Goal: Check status: Check status

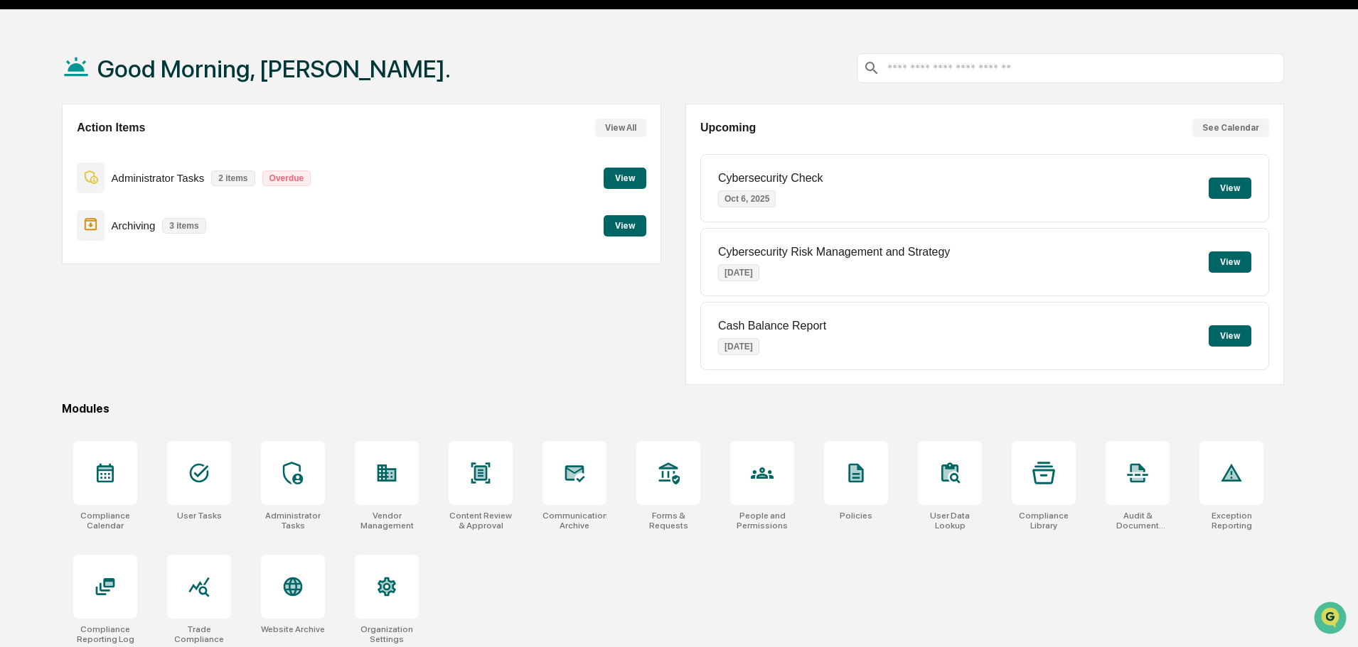
scroll to position [68, 0]
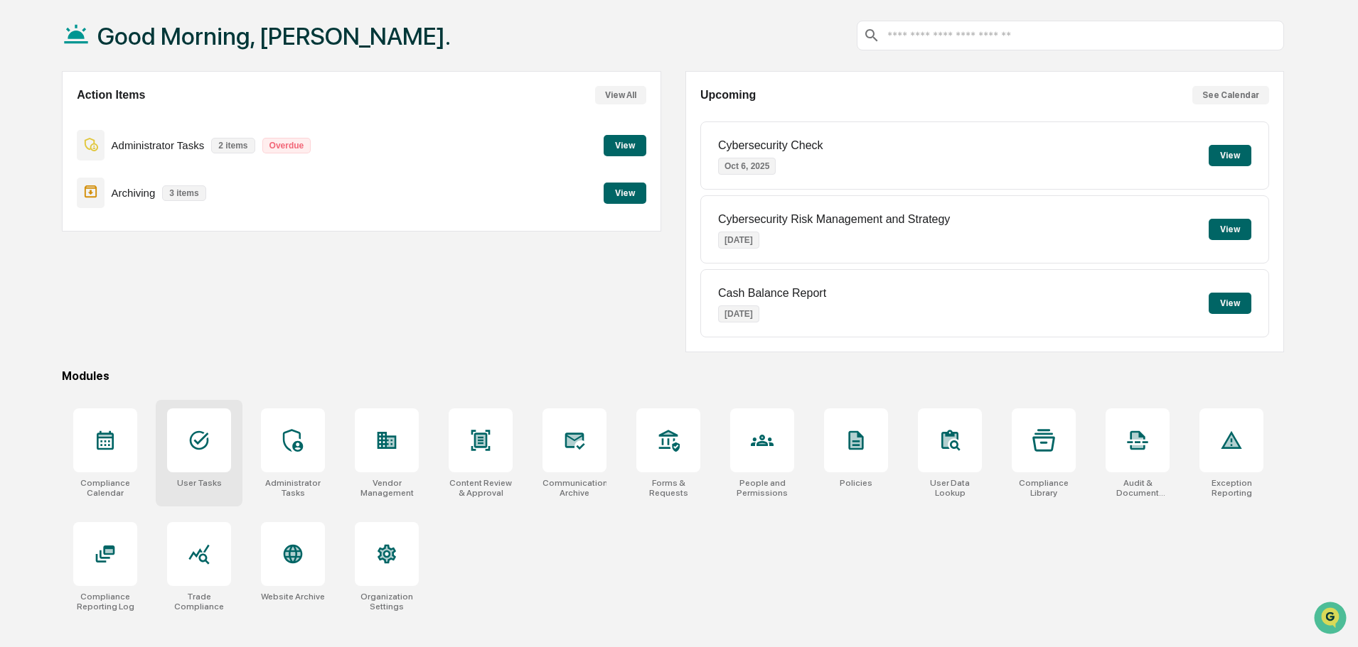
click at [209, 439] on icon at bounding box center [199, 440] width 23 height 23
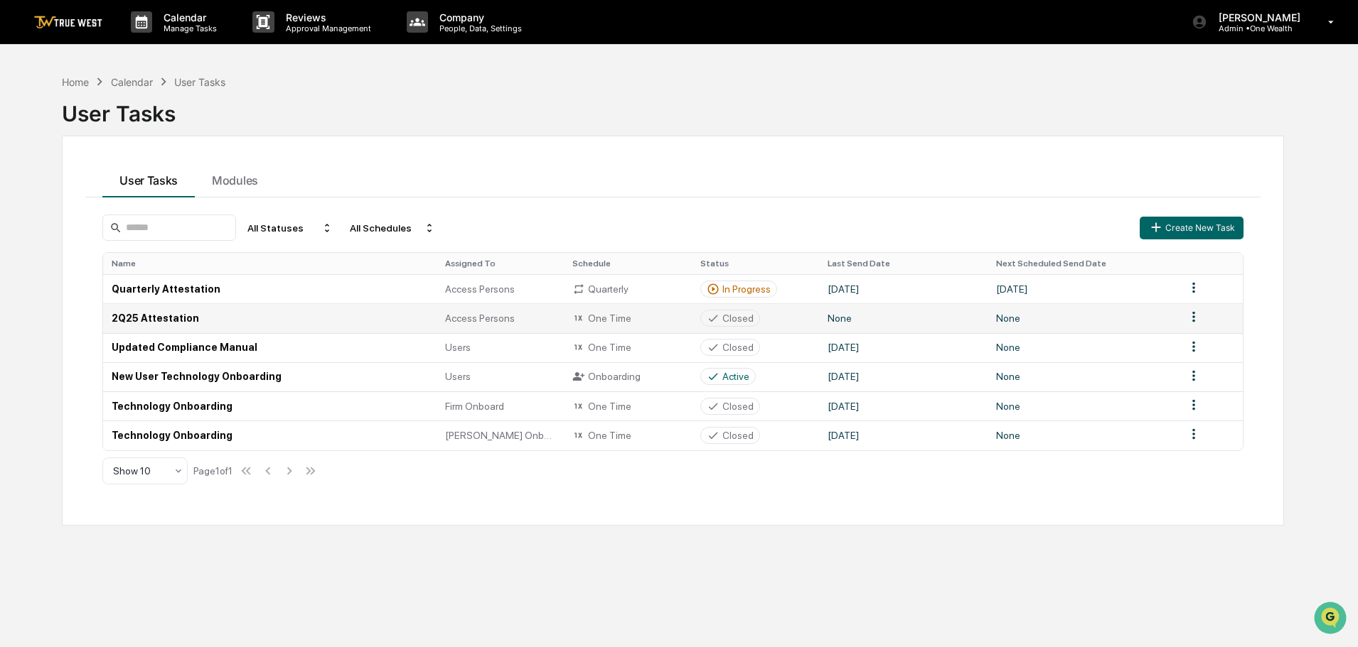
click at [622, 317] on div "One Time" at bounding box center [627, 318] width 110 height 13
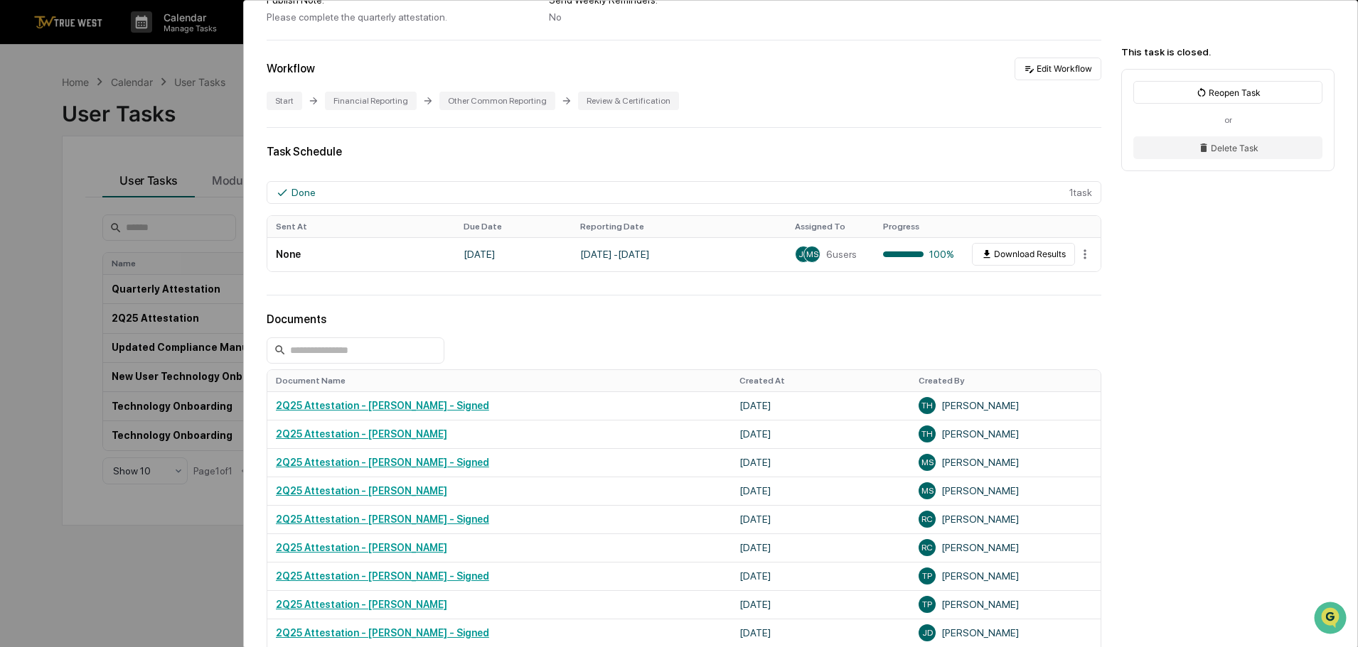
scroll to position [284, 0]
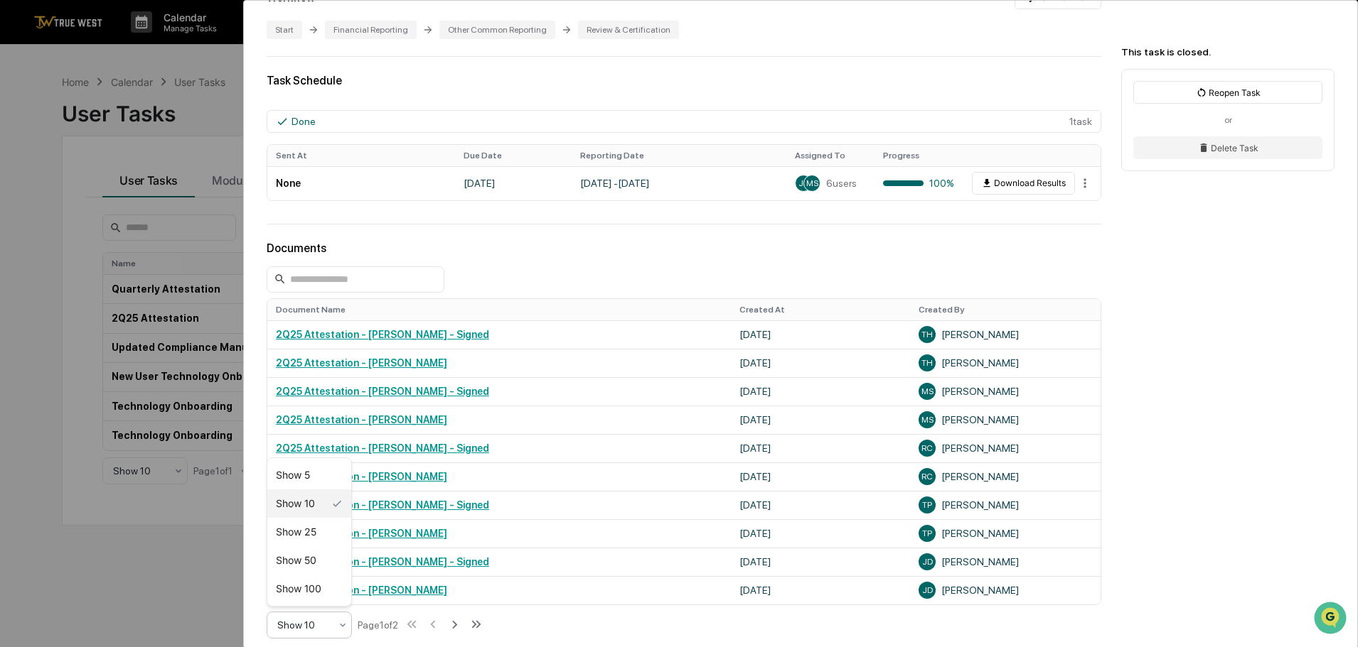
click at [344, 625] on icon at bounding box center [343, 625] width 6 height 4
click at [296, 558] on div "Show 50" at bounding box center [309, 561] width 84 height 28
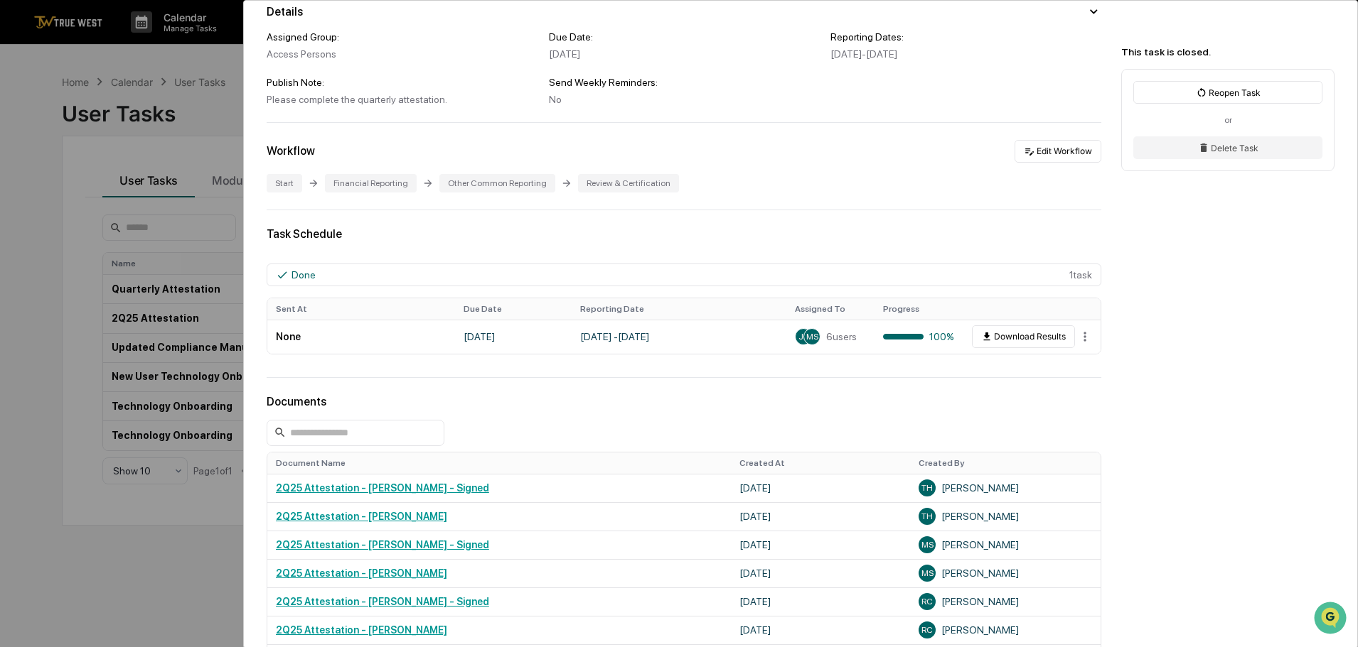
scroll to position [71, 0]
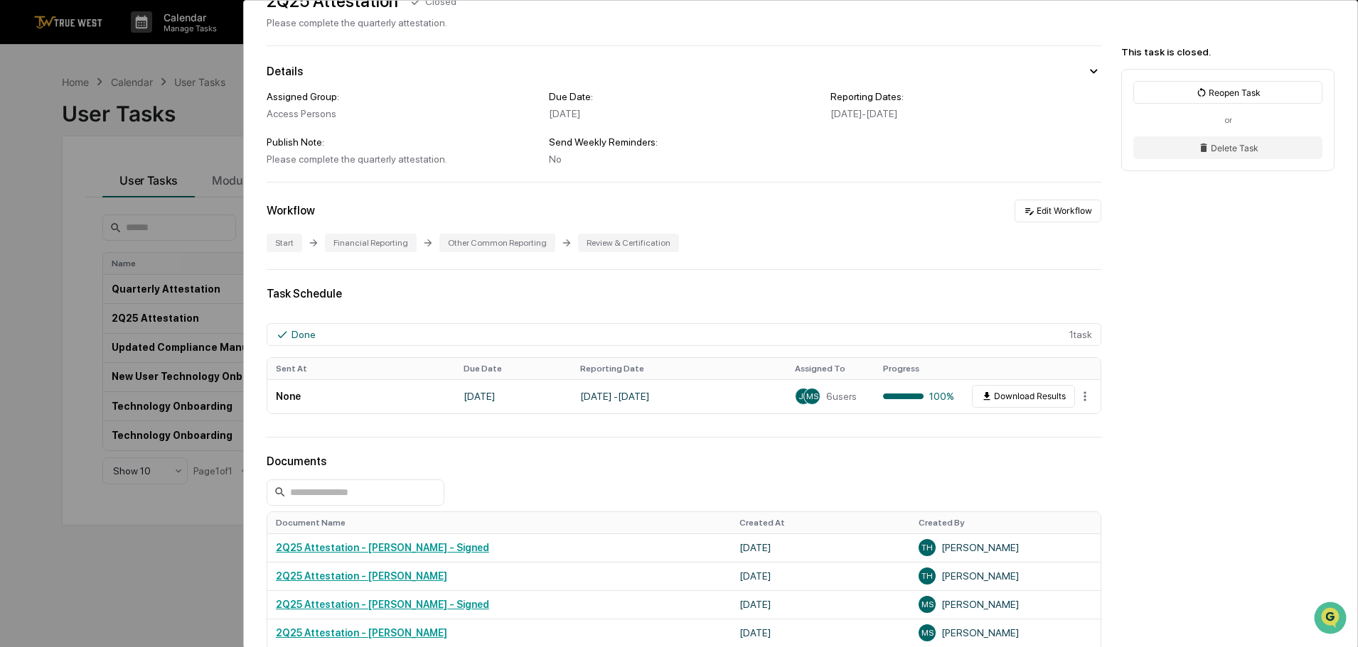
click at [210, 60] on div "User Tasks 2Q25 Attestation 2Q25 Attestation Closed Please complete the quarter…" at bounding box center [679, 323] width 1358 height 647
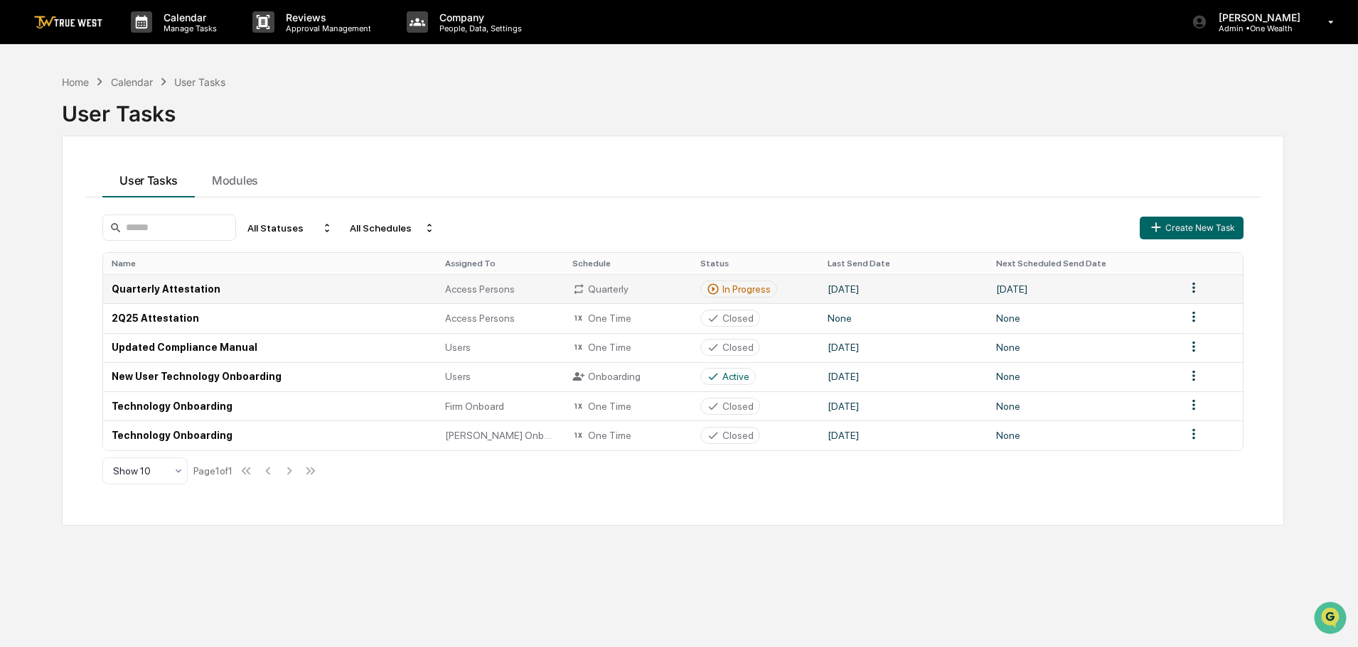
click at [182, 291] on td "Quarterly Attestation" at bounding box center [269, 288] width 333 height 29
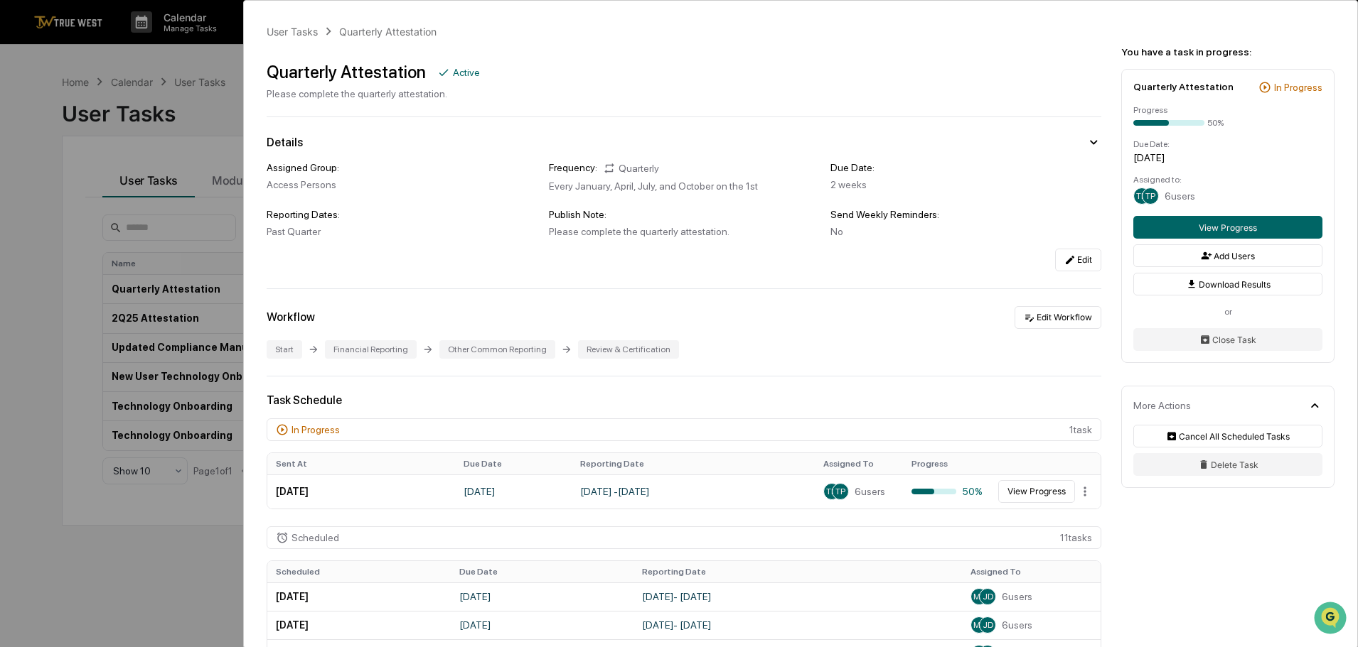
click at [188, 55] on div "User Tasks Quarterly Attestation Quarterly Attestation Active Please complete t…" at bounding box center [679, 323] width 1358 height 647
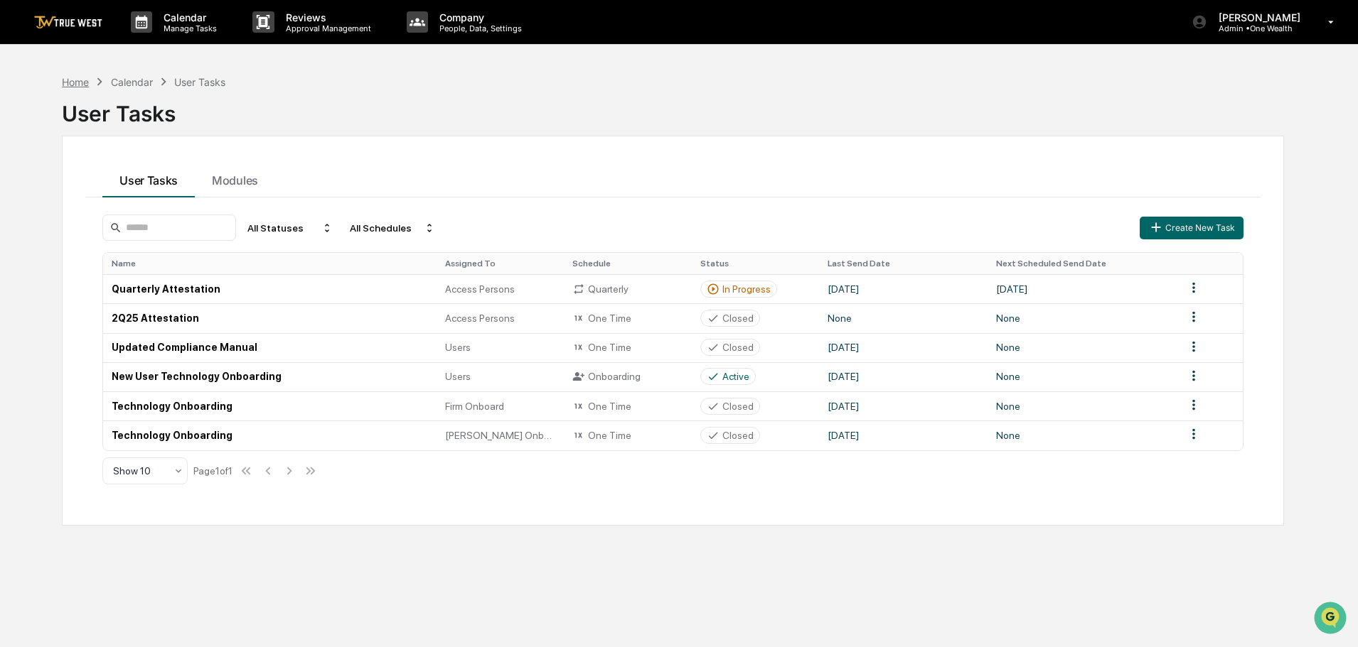
click at [70, 79] on div "Home" at bounding box center [75, 82] width 27 height 12
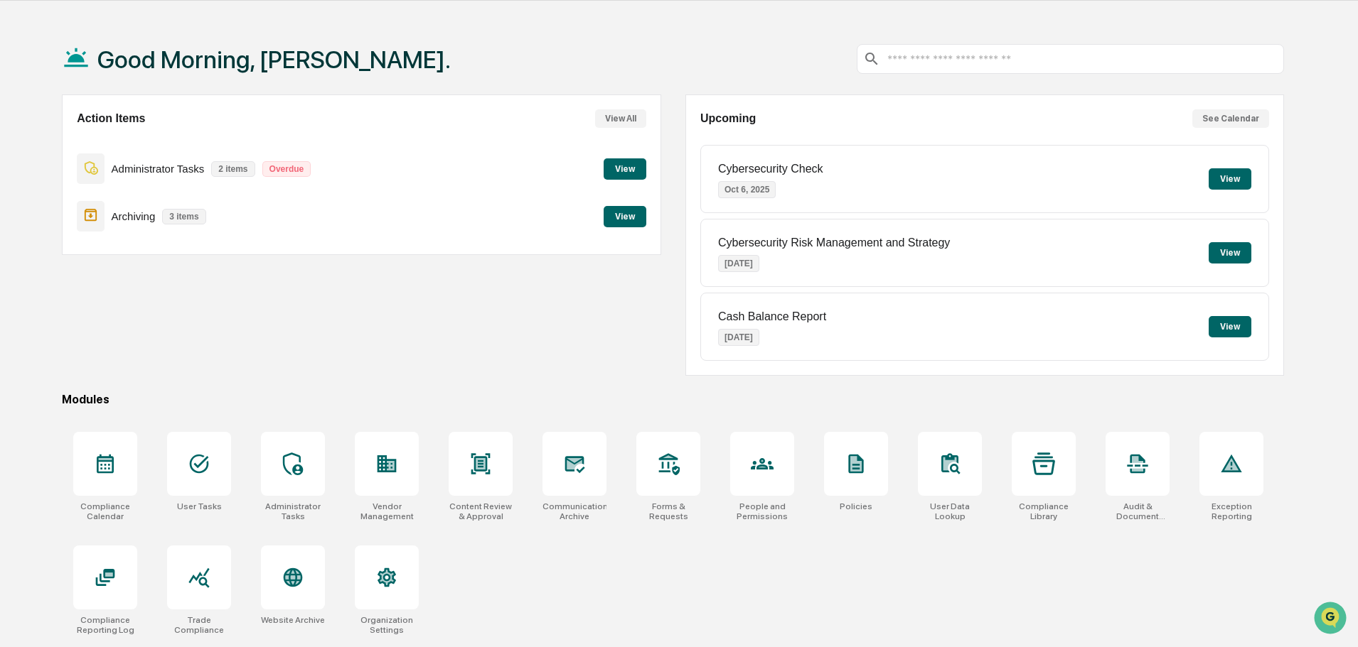
scroll to position [68, 0]
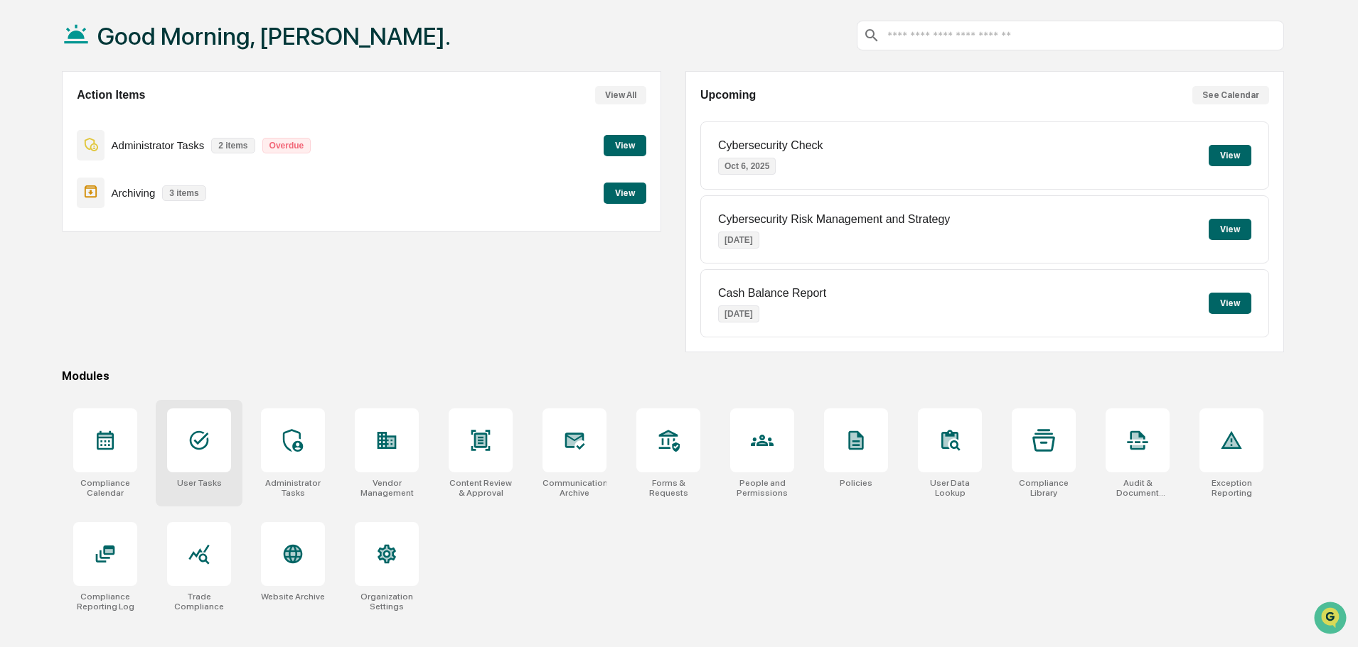
click at [198, 446] on icon at bounding box center [199, 440] width 23 height 23
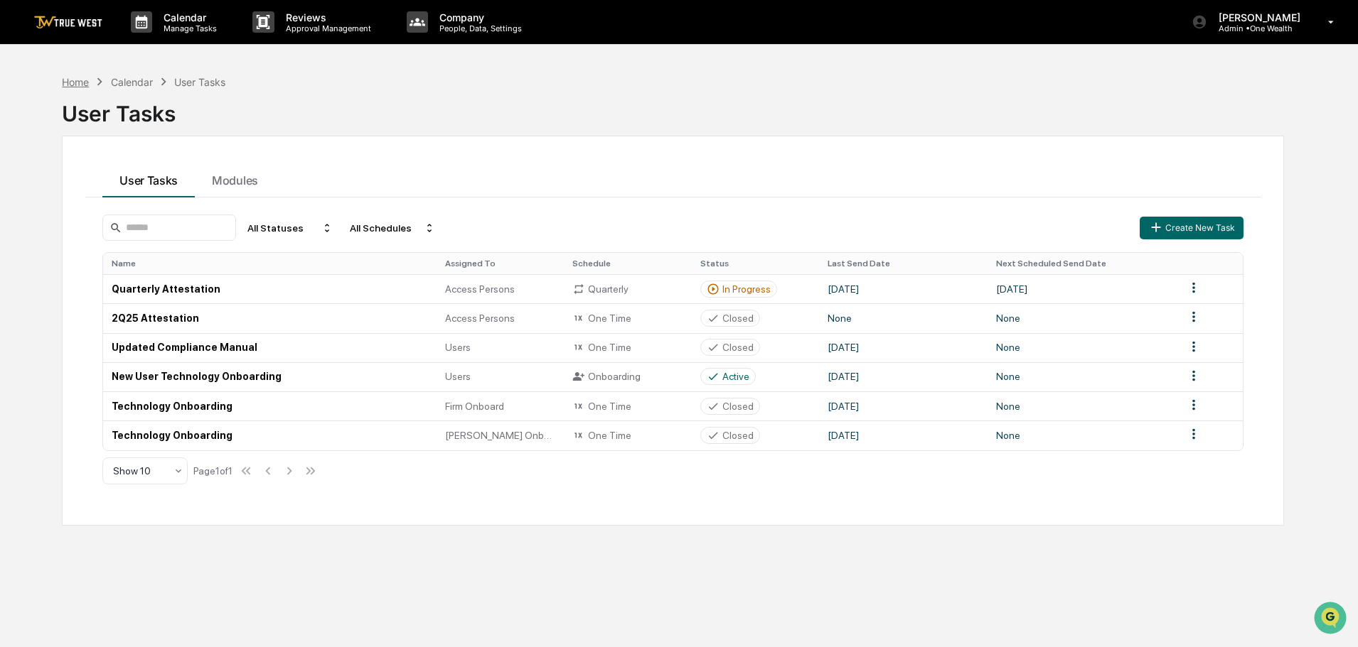
click at [72, 84] on div "Home" at bounding box center [75, 82] width 27 height 12
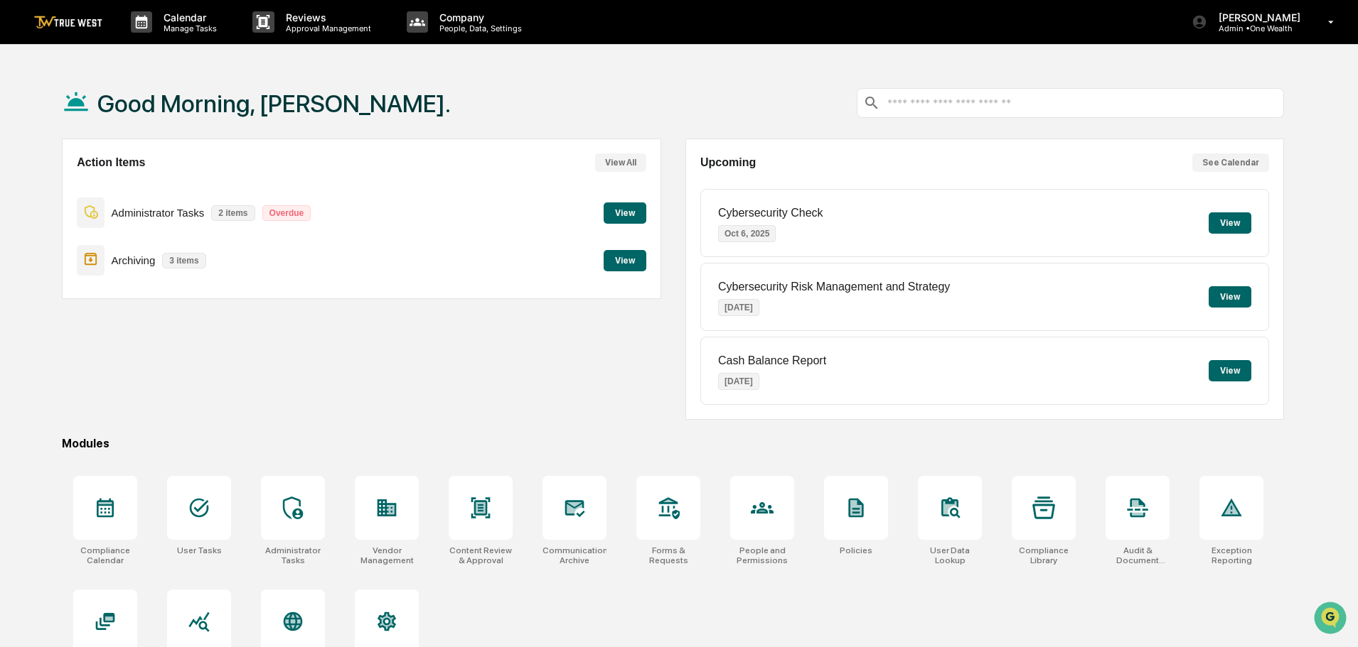
scroll to position [68, 0]
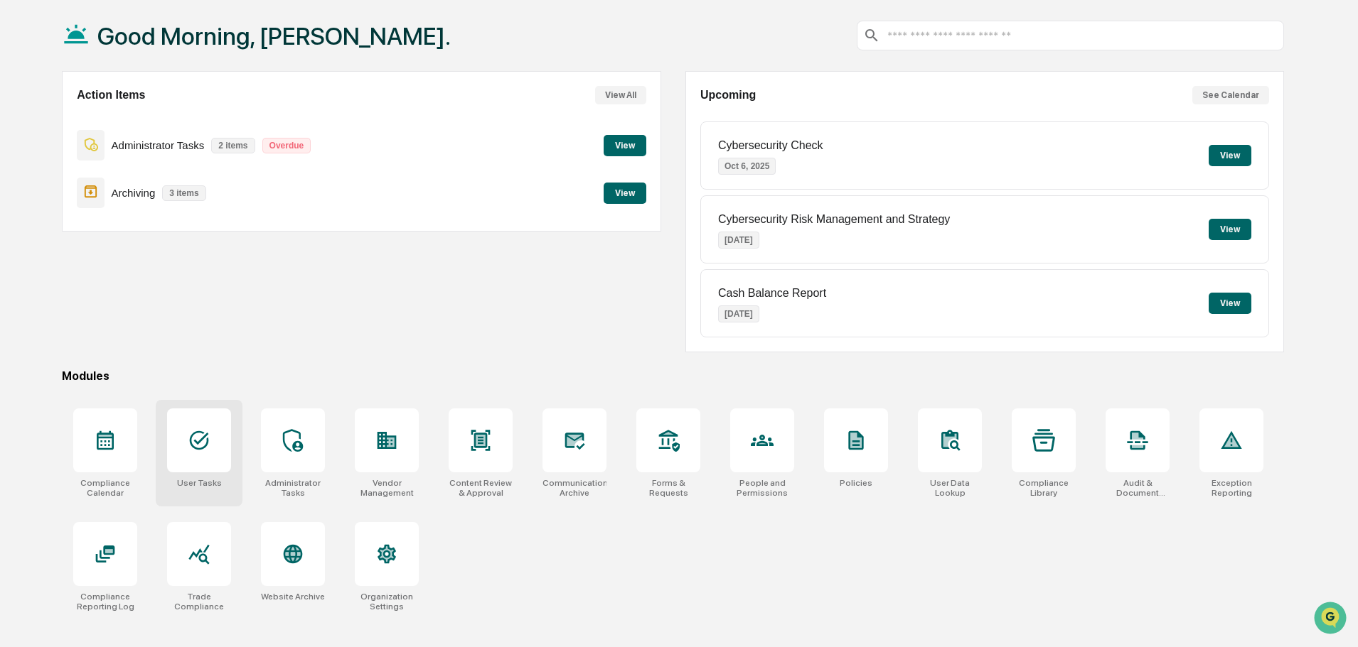
click at [205, 434] on icon at bounding box center [199, 440] width 23 height 23
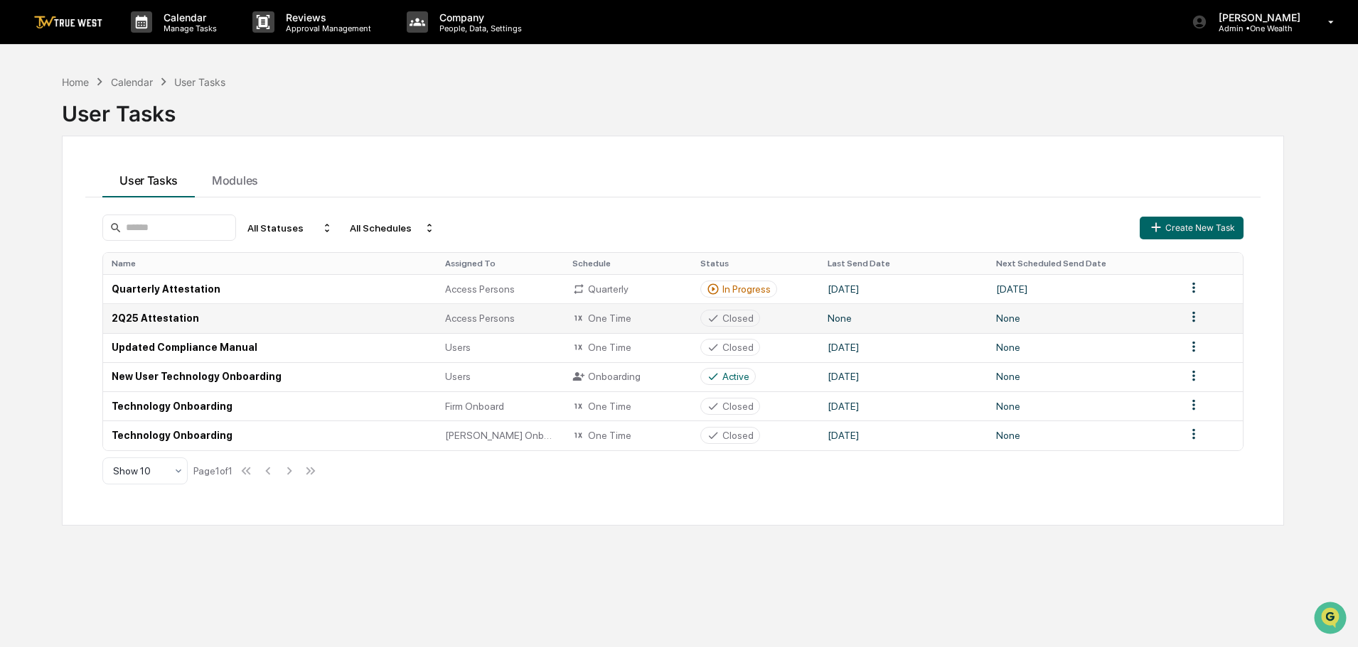
click at [160, 316] on td "2Q25 Attestation" at bounding box center [269, 317] width 333 height 29
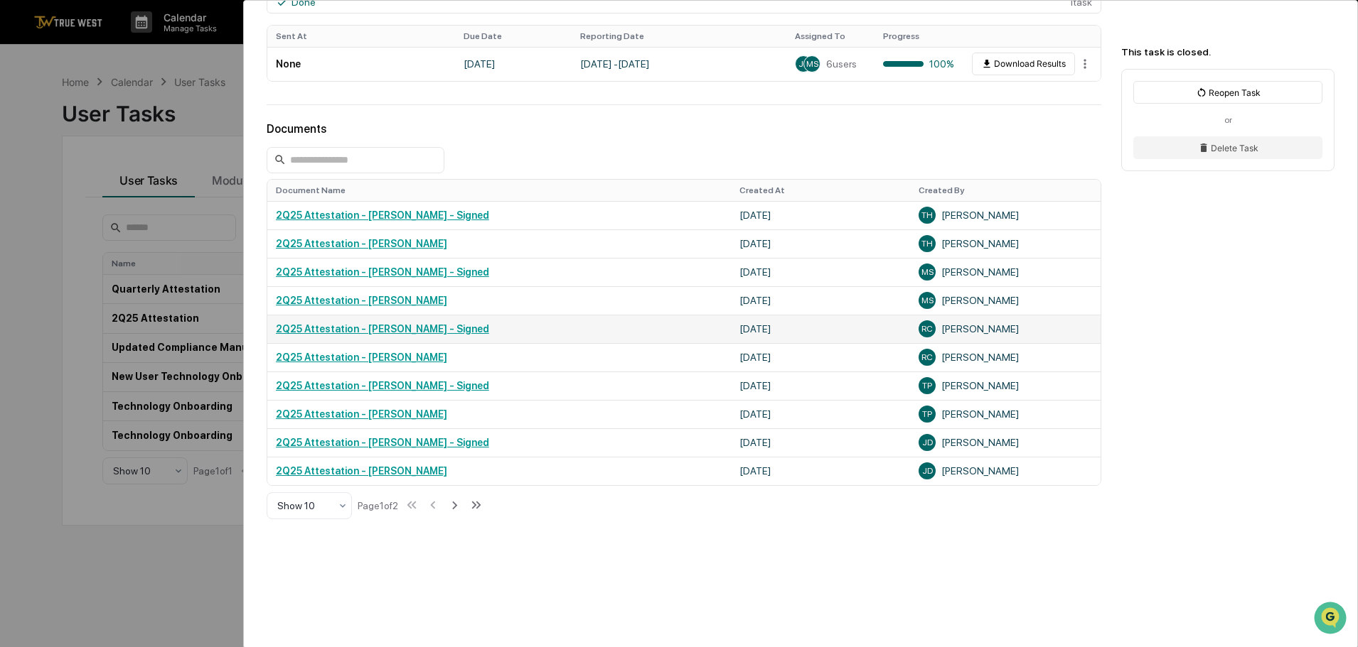
scroll to position [419, 0]
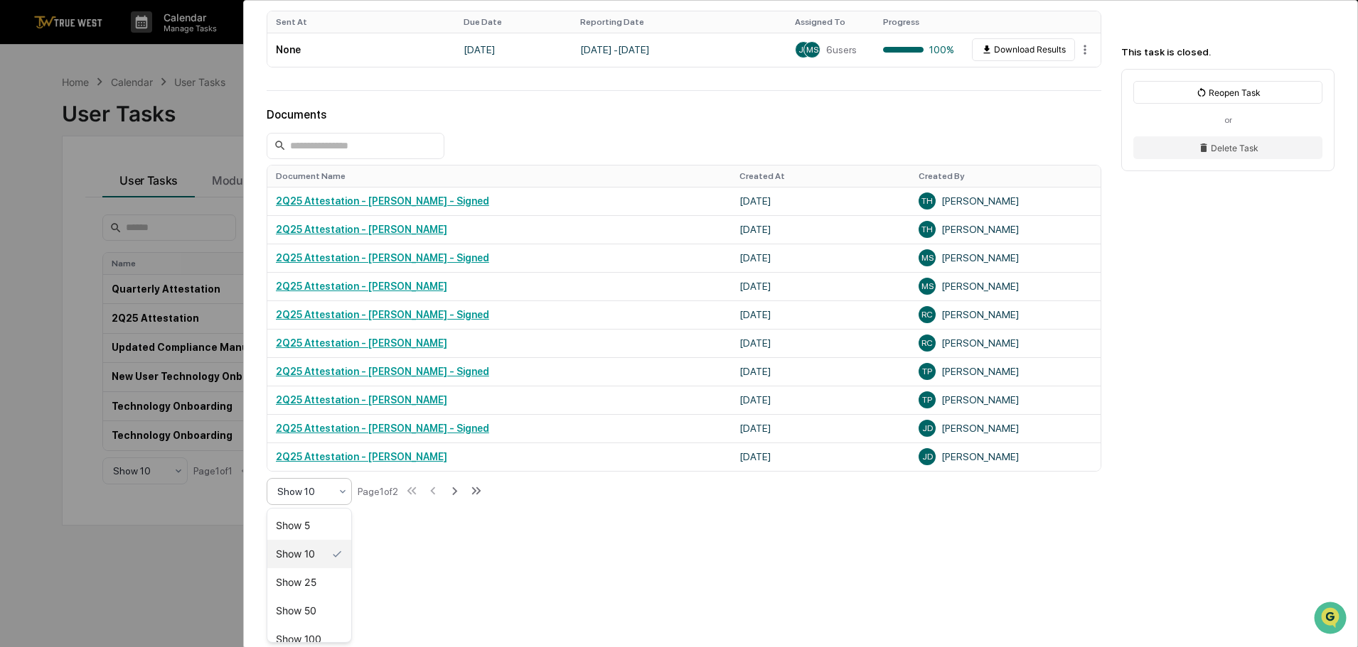
click at [342, 494] on icon at bounding box center [342, 491] width 11 height 11
click at [290, 601] on div "Show 50" at bounding box center [309, 611] width 84 height 28
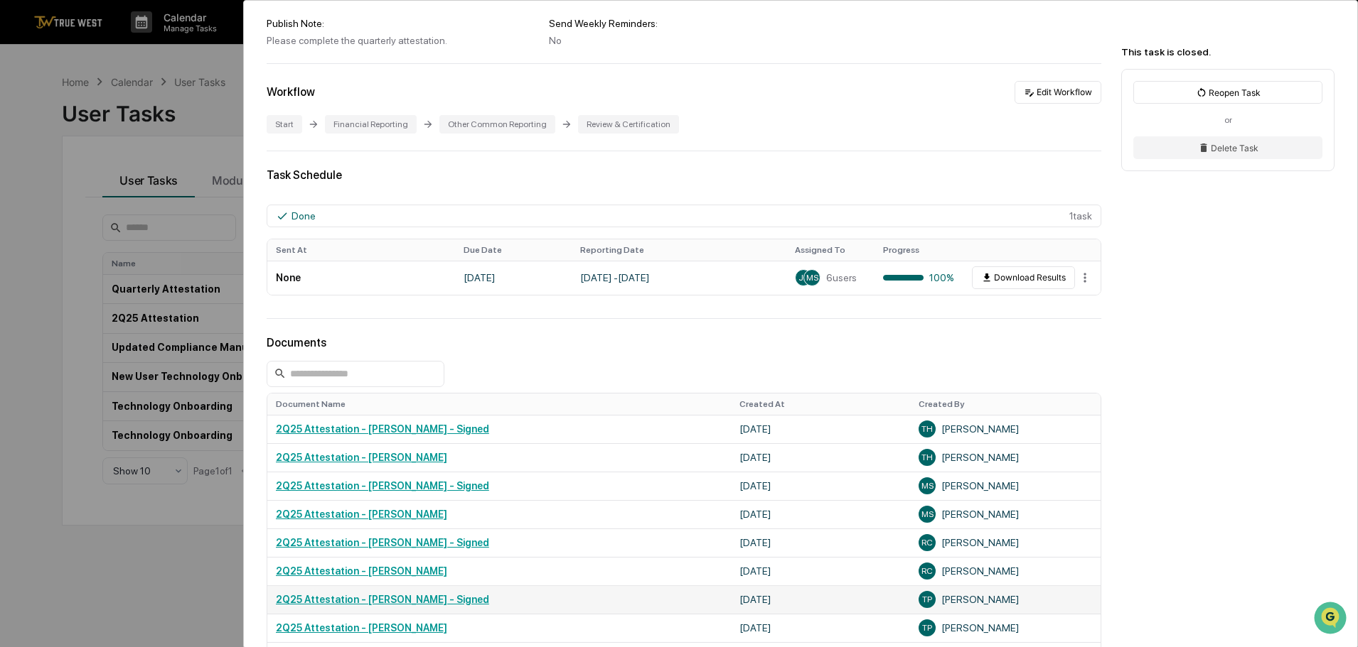
scroll to position [134, 0]
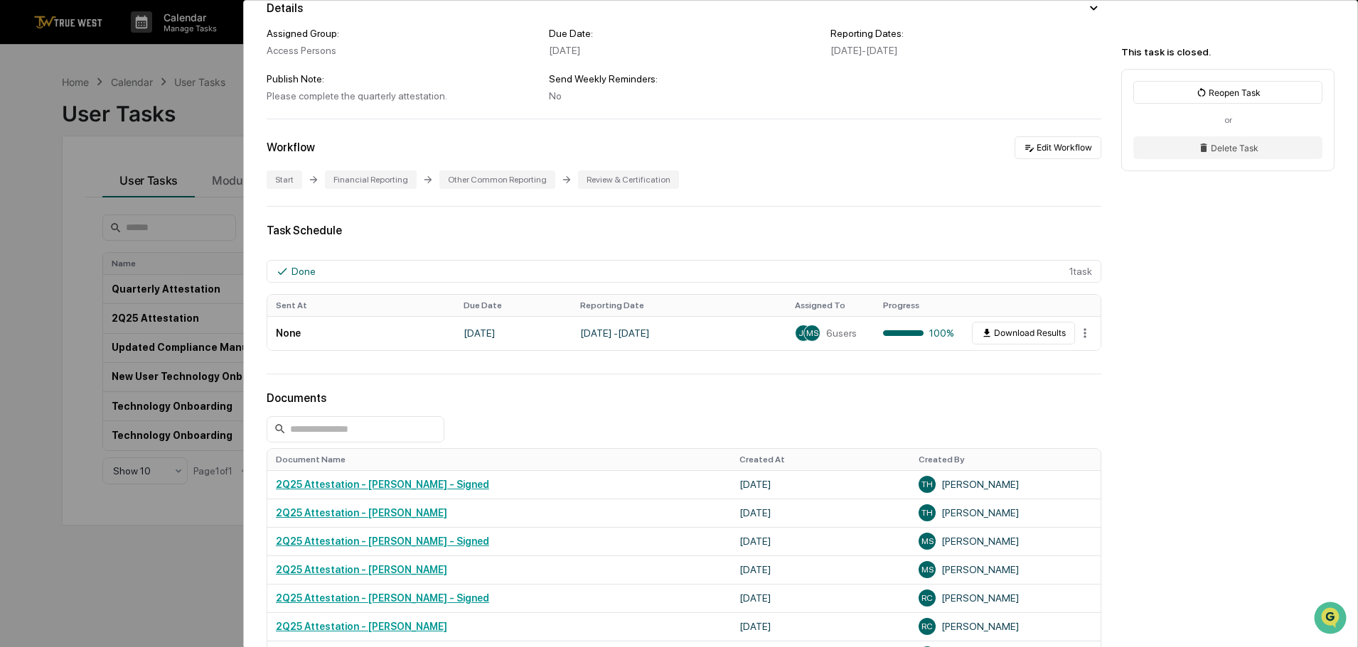
click at [197, 64] on div "User Tasks 2Q25 Attestation 2Q25 Attestation Closed Please complete the quarter…" at bounding box center [679, 323] width 1358 height 647
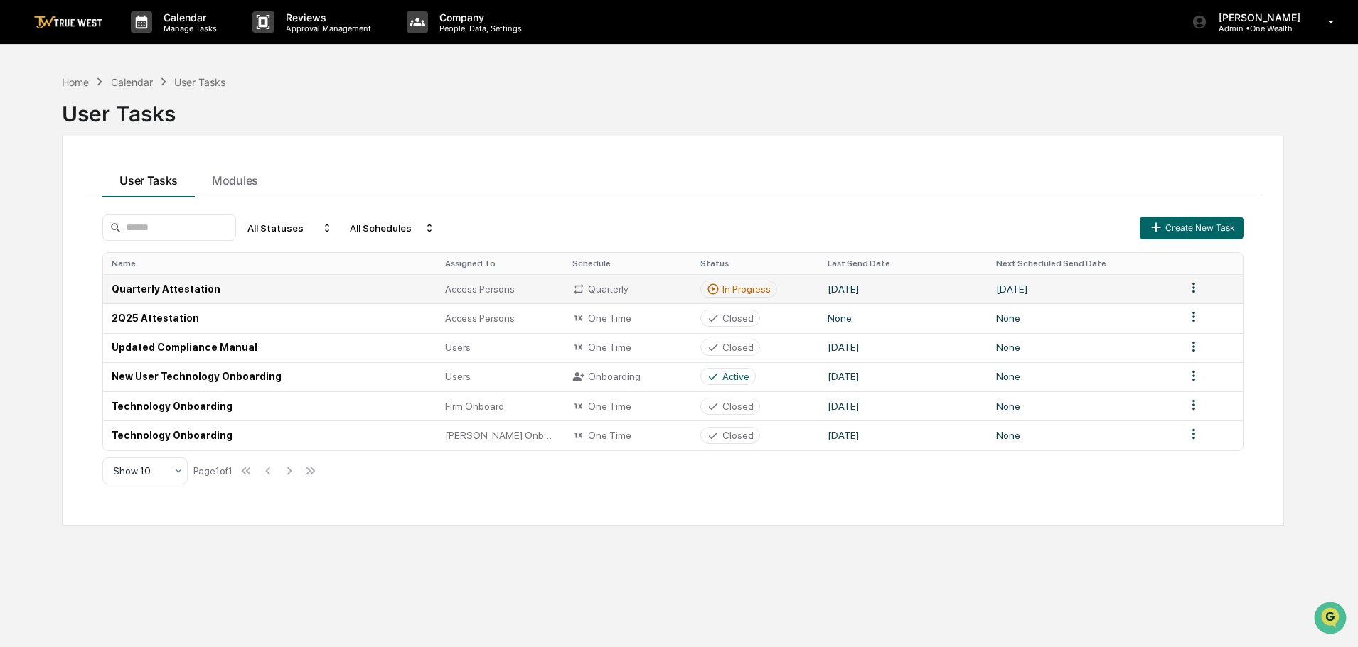
click at [146, 291] on td "Quarterly Attestation" at bounding box center [269, 288] width 333 height 29
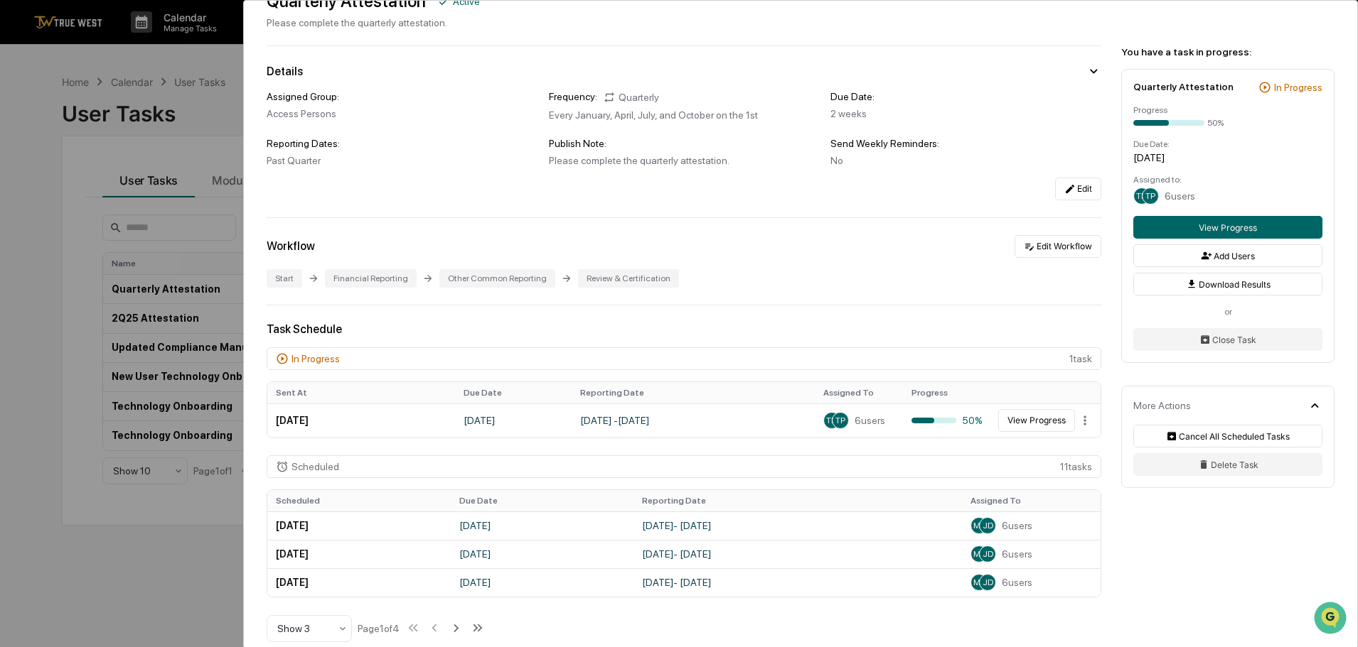
scroll to position [142, 0]
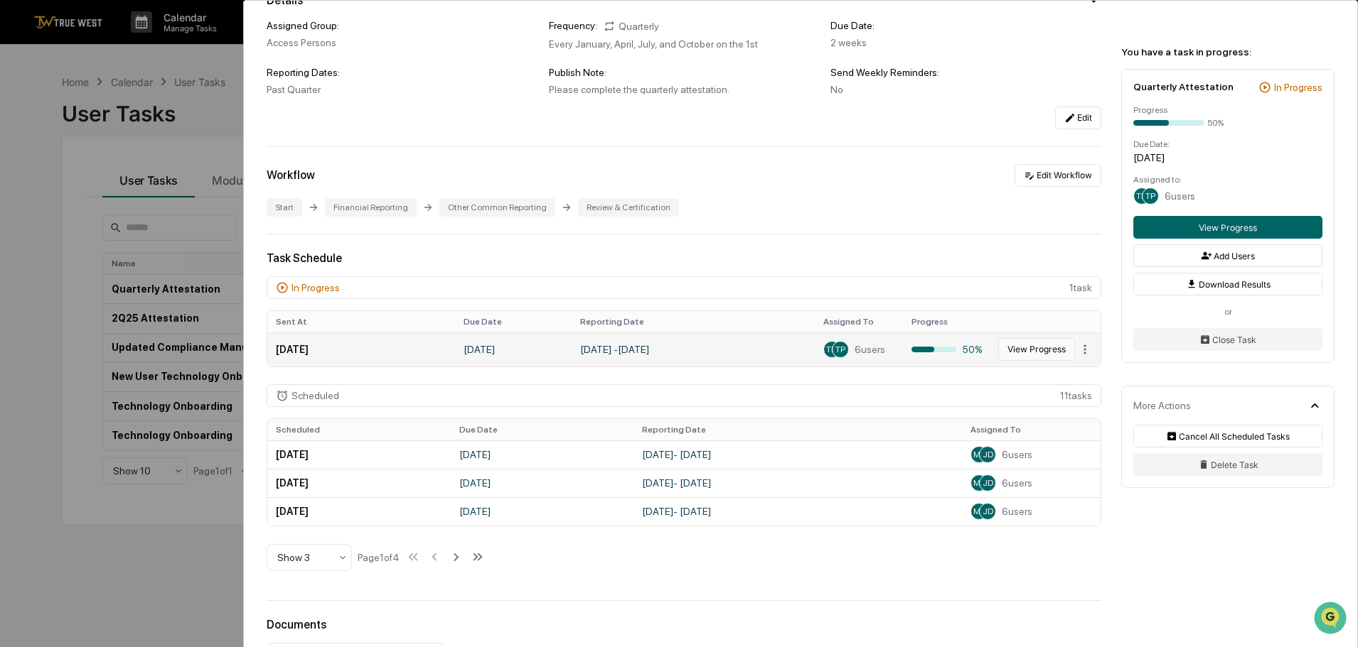
click at [1039, 351] on button "View Progress" at bounding box center [1036, 349] width 77 height 23
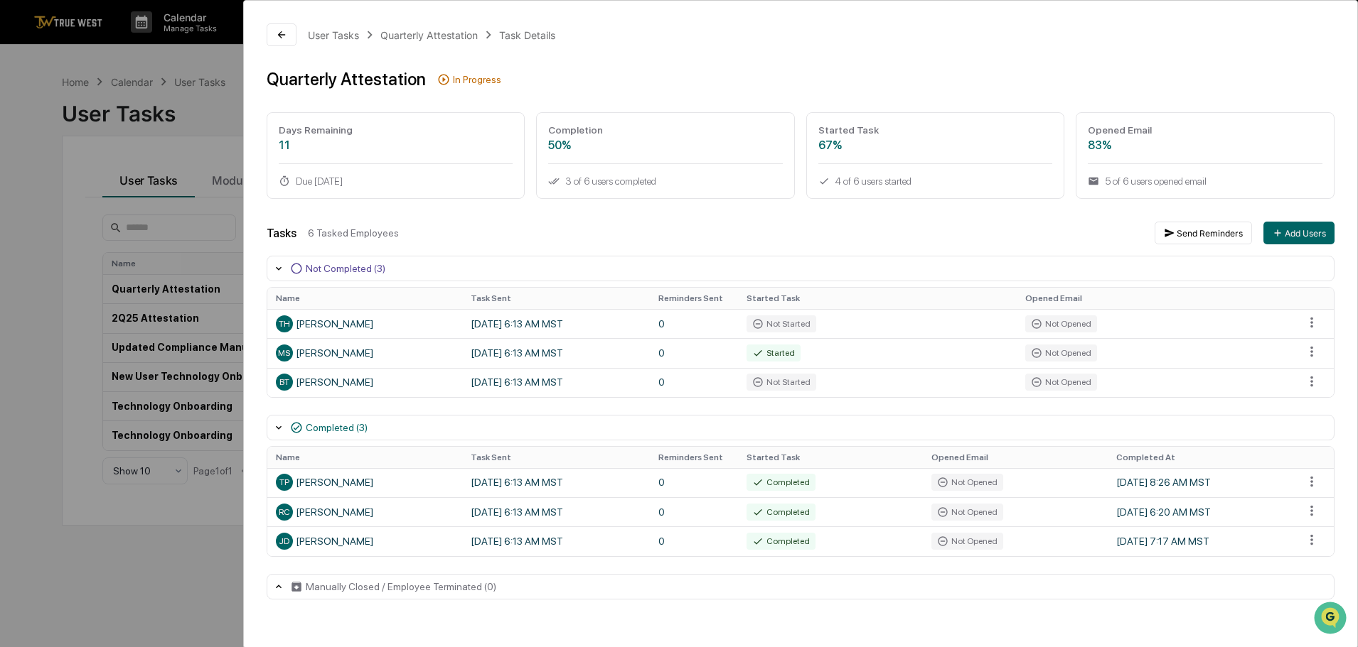
click at [174, 55] on div "User Tasks Quarterly Attestation Task Details Quarterly Attestation In Progress…" at bounding box center [679, 323] width 1358 height 647
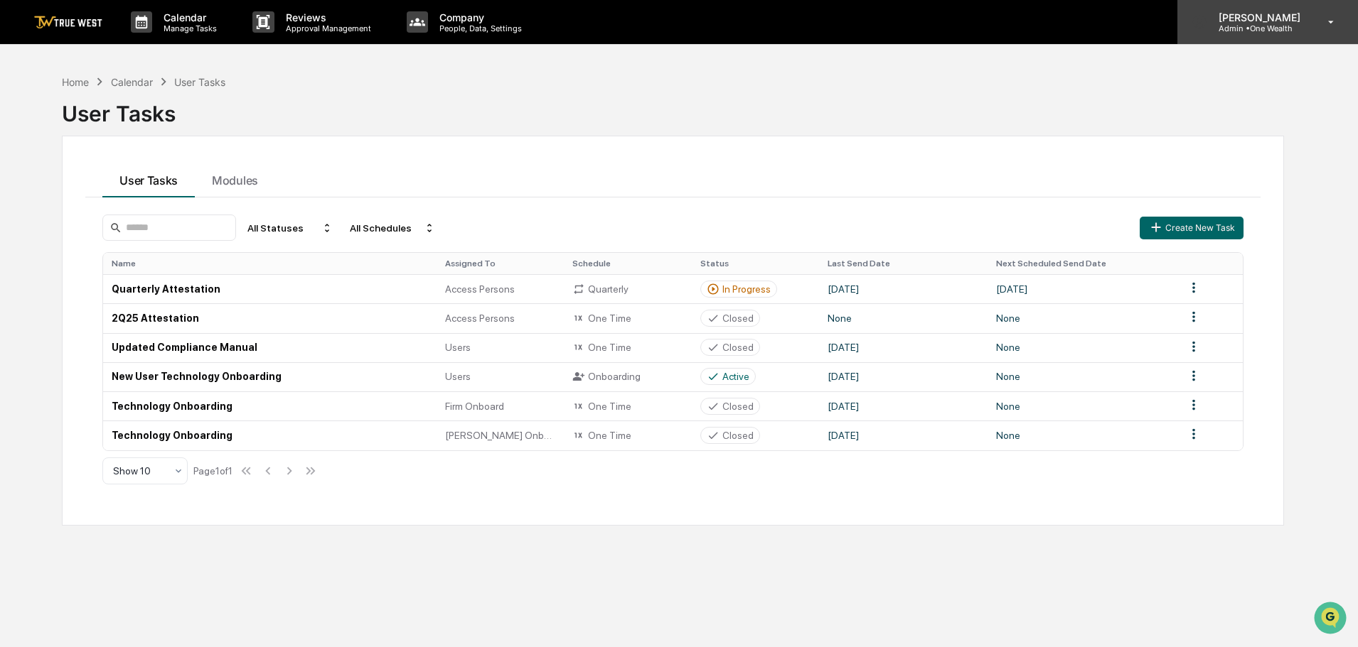
click at [1264, 23] on p "Admin • One Wealth" at bounding box center [1257, 28] width 100 height 10
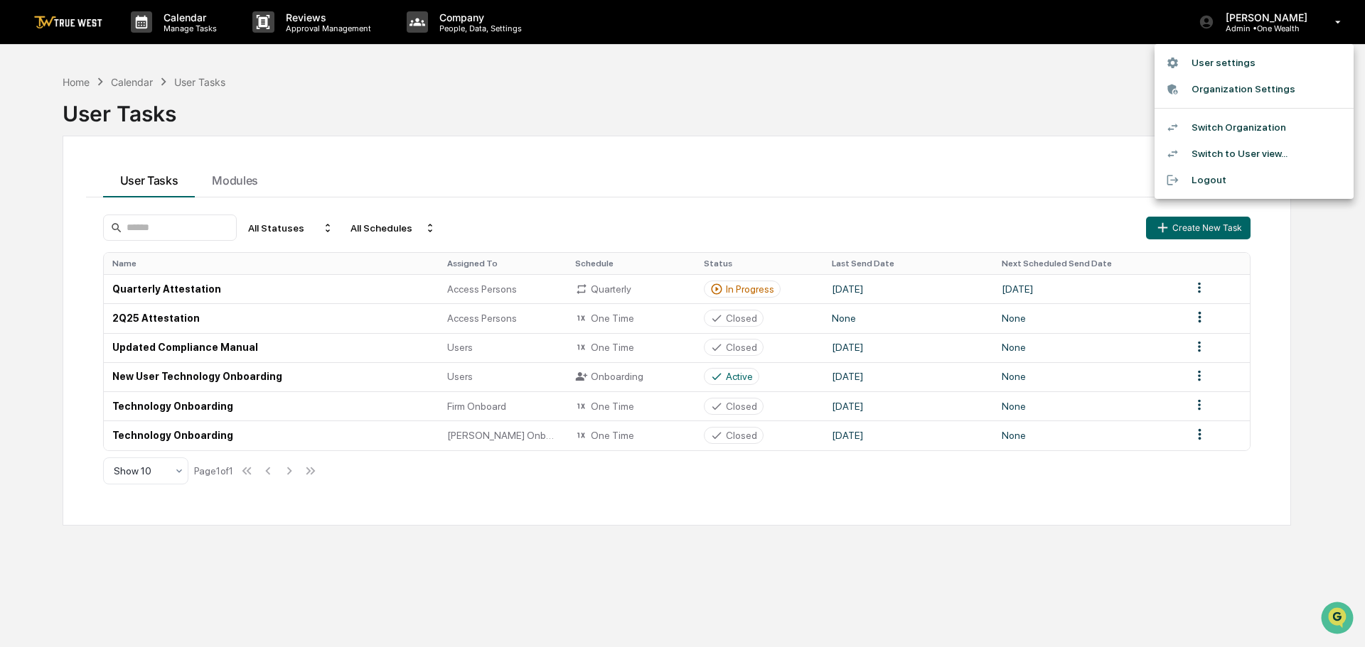
click at [1213, 122] on li "Switch Organization" at bounding box center [1253, 127] width 199 height 26
